Goal: Task Accomplishment & Management: Manage account settings

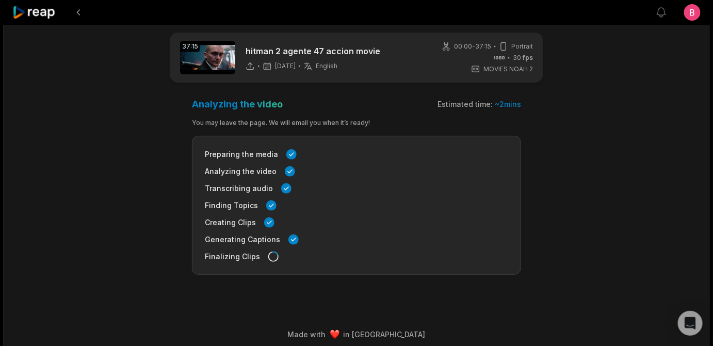
scroll to position [90, 0]
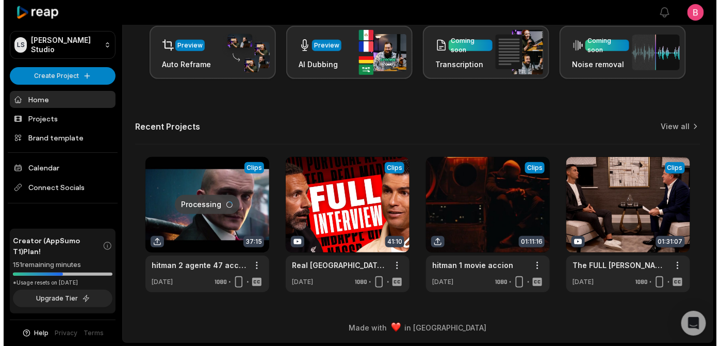
scroll to position [341, 0]
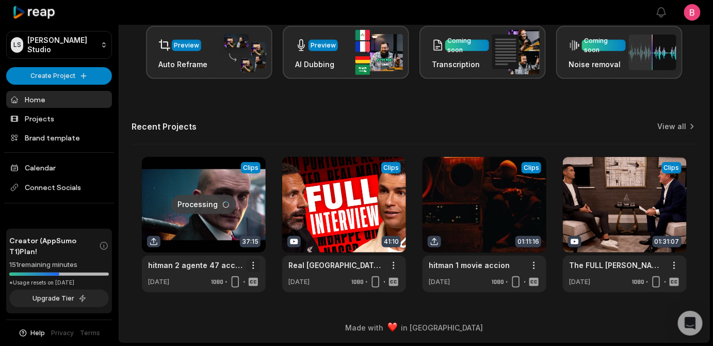
click at [245, 176] on html "[PERSON_NAME] Studio Create Project Home Projects Brand template Calendar Conne…" at bounding box center [356, 4] width 713 height 346
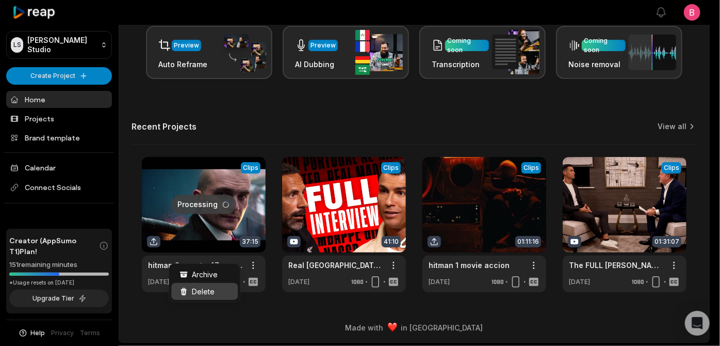
click at [213, 297] on span "Delete" at bounding box center [203, 291] width 23 height 11
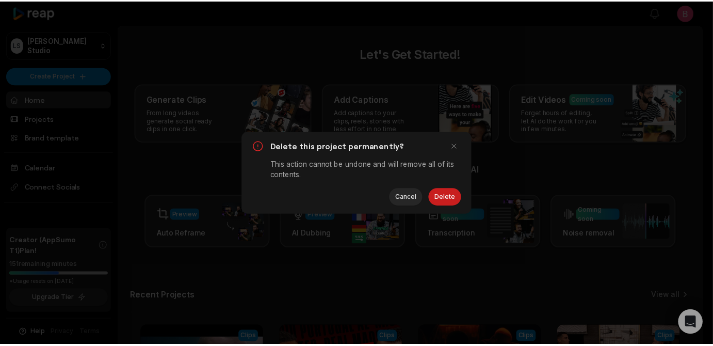
scroll to position [0, 0]
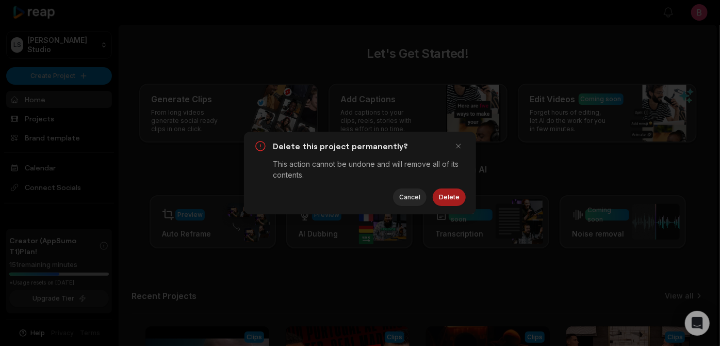
click at [435, 201] on button "Delete" at bounding box center [449, 197] width 33 height 18
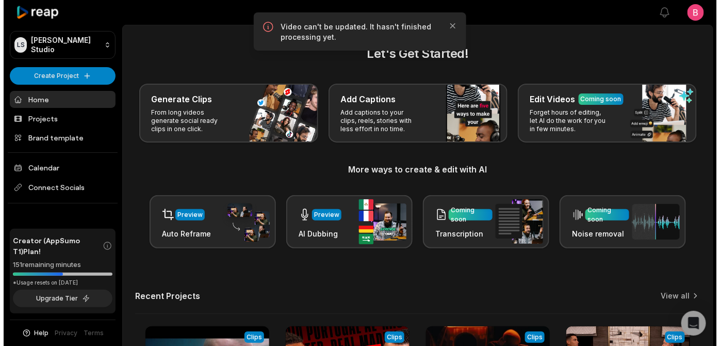
scroll to position [341, 0]
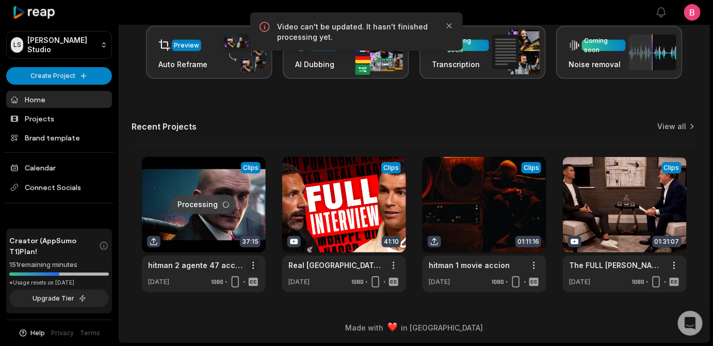
click at [244, 176] on html "[PERSON_NAME] Studio Create Project Home Projects Brand template Calendar Conne…" at bounding box center [356, 4] width 713 height 346
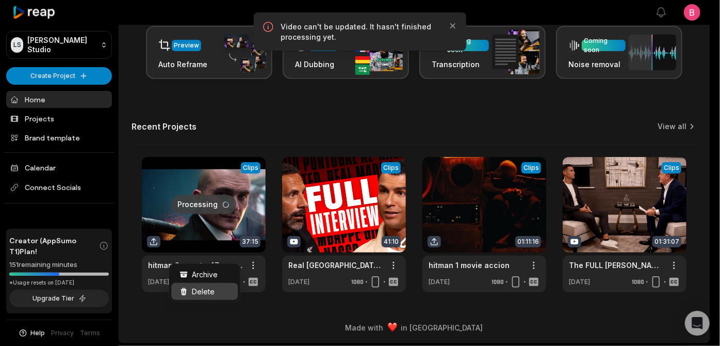
click at [215, 297] on span "Delete" at bounding box center [203, 291] width 23 height 11
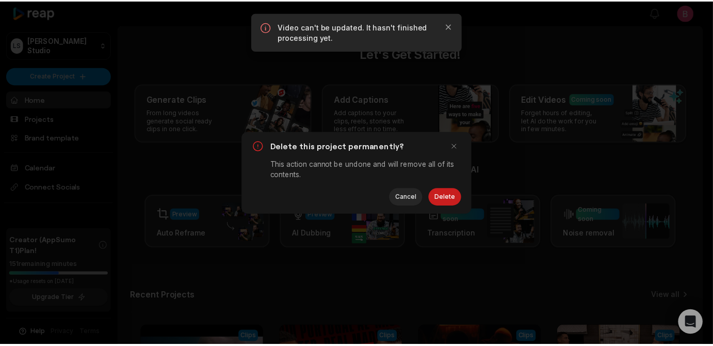
scroll to position [0, 0]
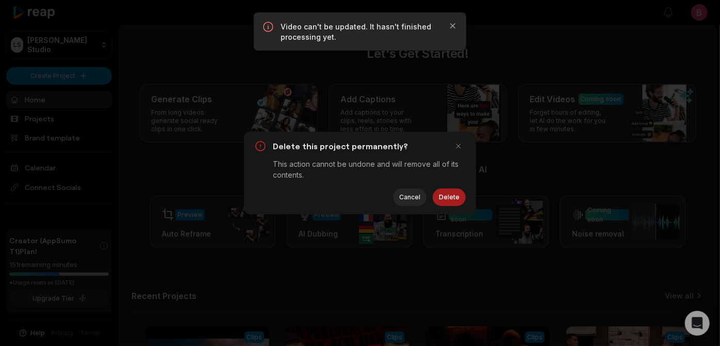
click at [448, 203] on button "Delete" at bounding box center [449, 197] width 33 height 18
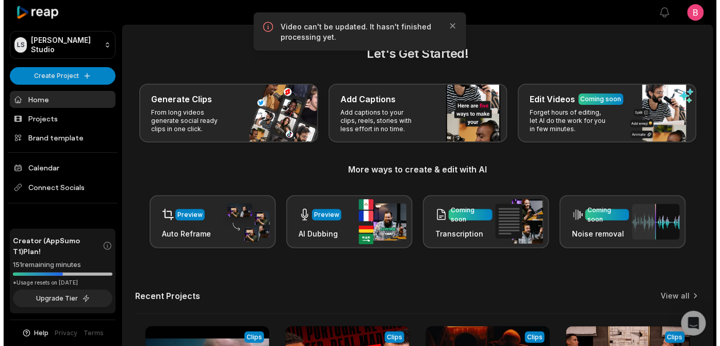
scroll to position [341, 0]
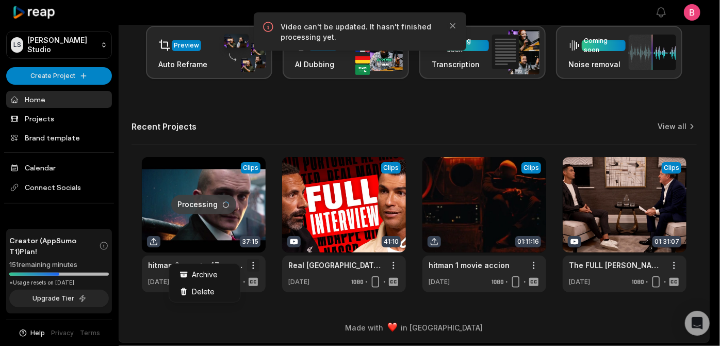
click at [245, 176] on html "[PERSON_NAME] Studio Create Project Home Projects Brand template Calendar Conne…" at bounding box center [360, 4] width 720 height 346
click at [215, 296] on span "Delete" at bounding box center [203, 291] width 23 height 11
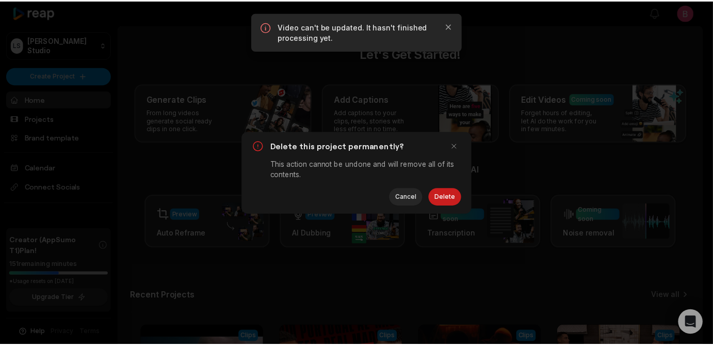
scroll to position [0, 0]
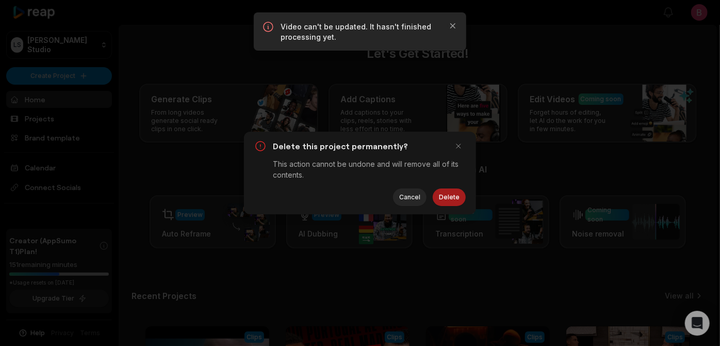
click at [455, 202] on button "Delete" at bounding box center [449, 197] width 33 height 18
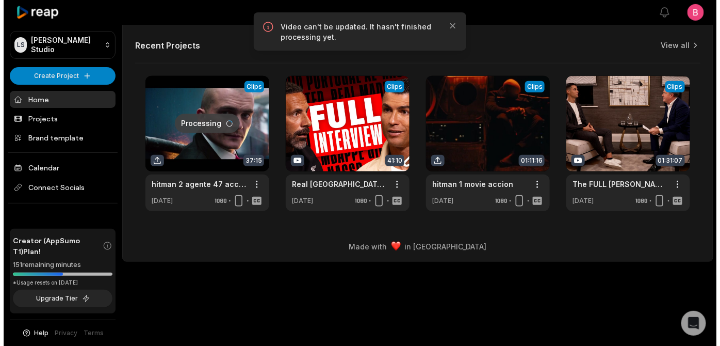
scroll to position [341, 0]
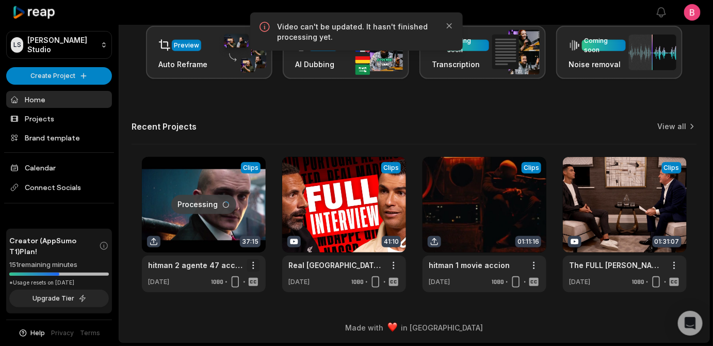
click at [243, 176] on html "[PERSON_NAME] Studio Create Project Home Projects Brand template Calendar Conne…" at bounding box center [356, 4] width 713 height 346
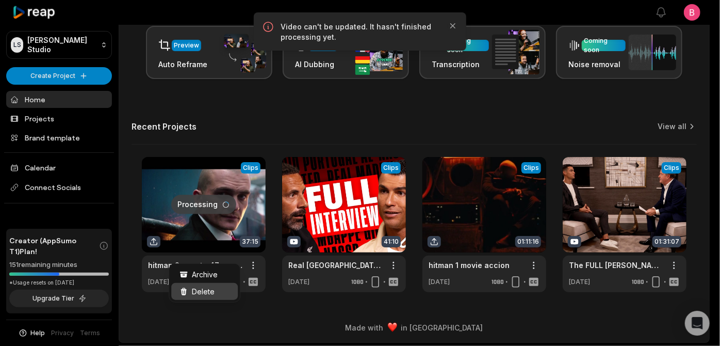
click at [234, 292] on div "Delete" at bounding box center [204, 291] width 67 height 17
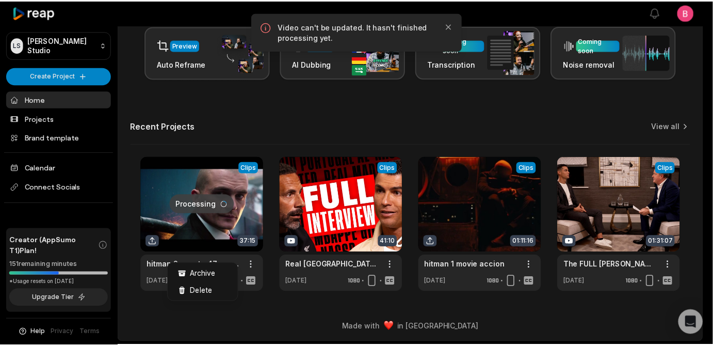
scroll to position [0, 0]
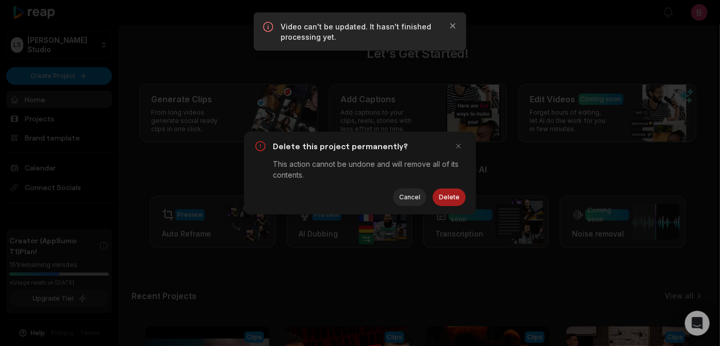
click at [450, 198] on button "Delete" at bounding box center [449, 197] width 33 height 18
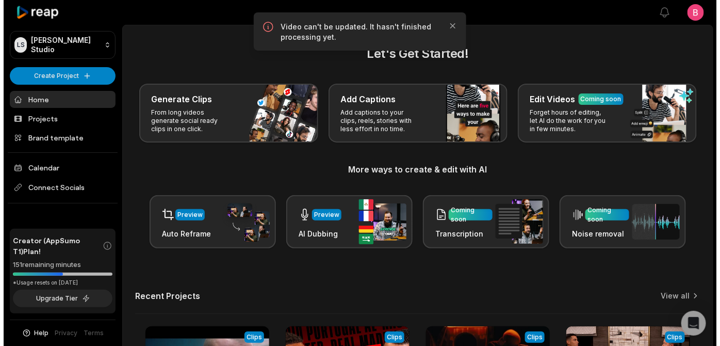
scroll to position [341, 0]
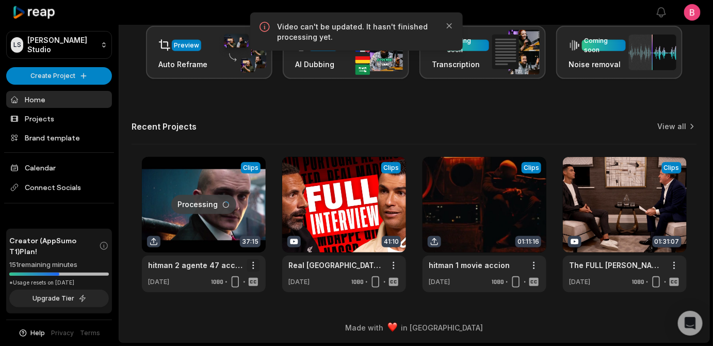
click at [242, 176] on html "[PERSON_NAME] Studio Create Project Home Projects Brand template Calendar Conne…" at bounding box center [356, 4] width 713 height 346
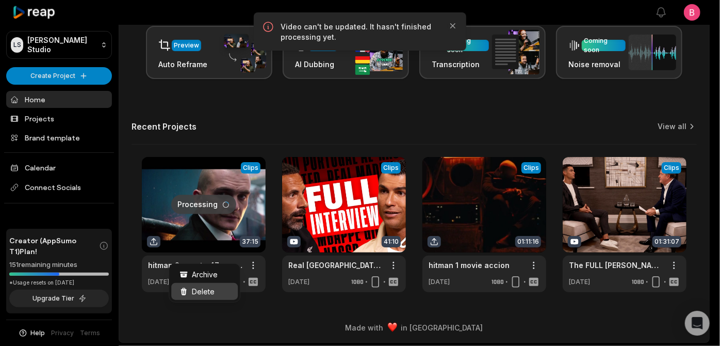
click at [231, 293] on div "Delete" at bounding box center [204, 291] width 67 height 17
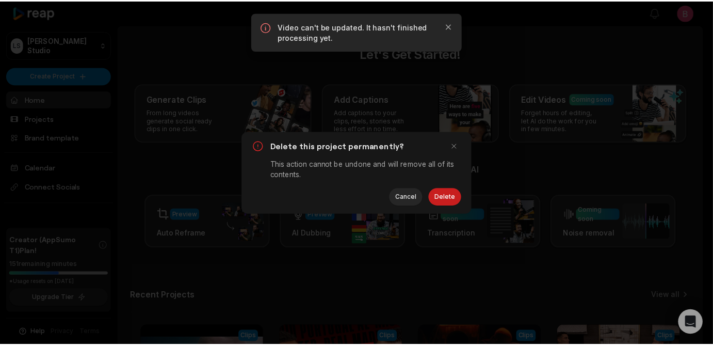
scroll to position [0, 0]
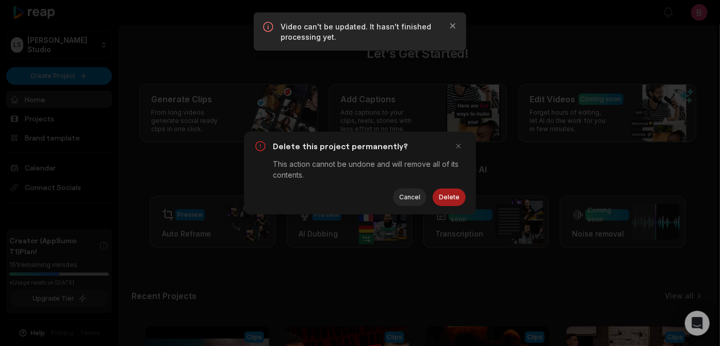
click at [449, 200] on button "Delete" at bounding box center [449, 197] width 33 height 18
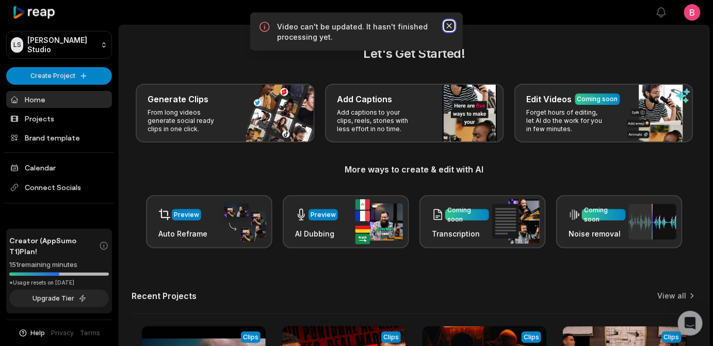
click at [449, 28] on icon "button" at bounding box center [449, 25] width 5 height 5
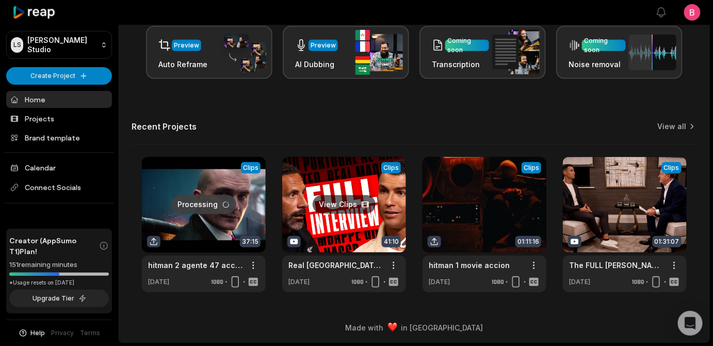
scroll to position [341, 0]
click at [131, 69] on div "Let's Get Started! Generate Clips From long videos generate social ready clips …" at bounding box center [414, 83] width 590 height 417
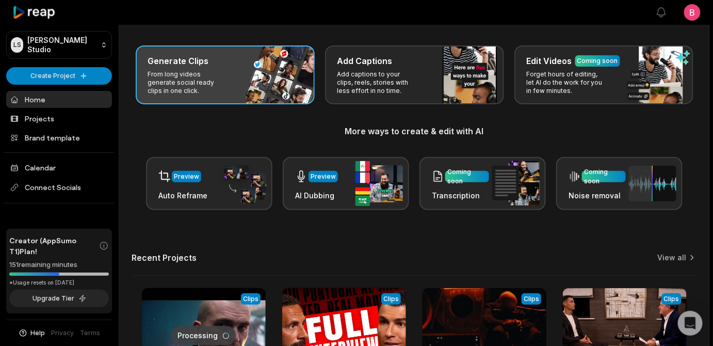
click at [228, 95] on p "From long videos generate social ready clips in one click." at bounding box center [188, 82] width 80 height 25
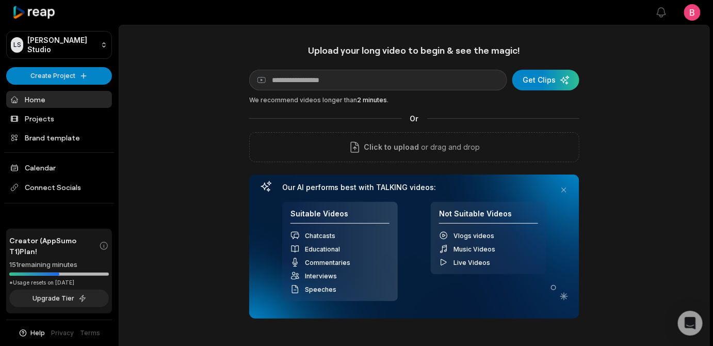
scroll to position [302, 0]
